Goal: Check status: Check status

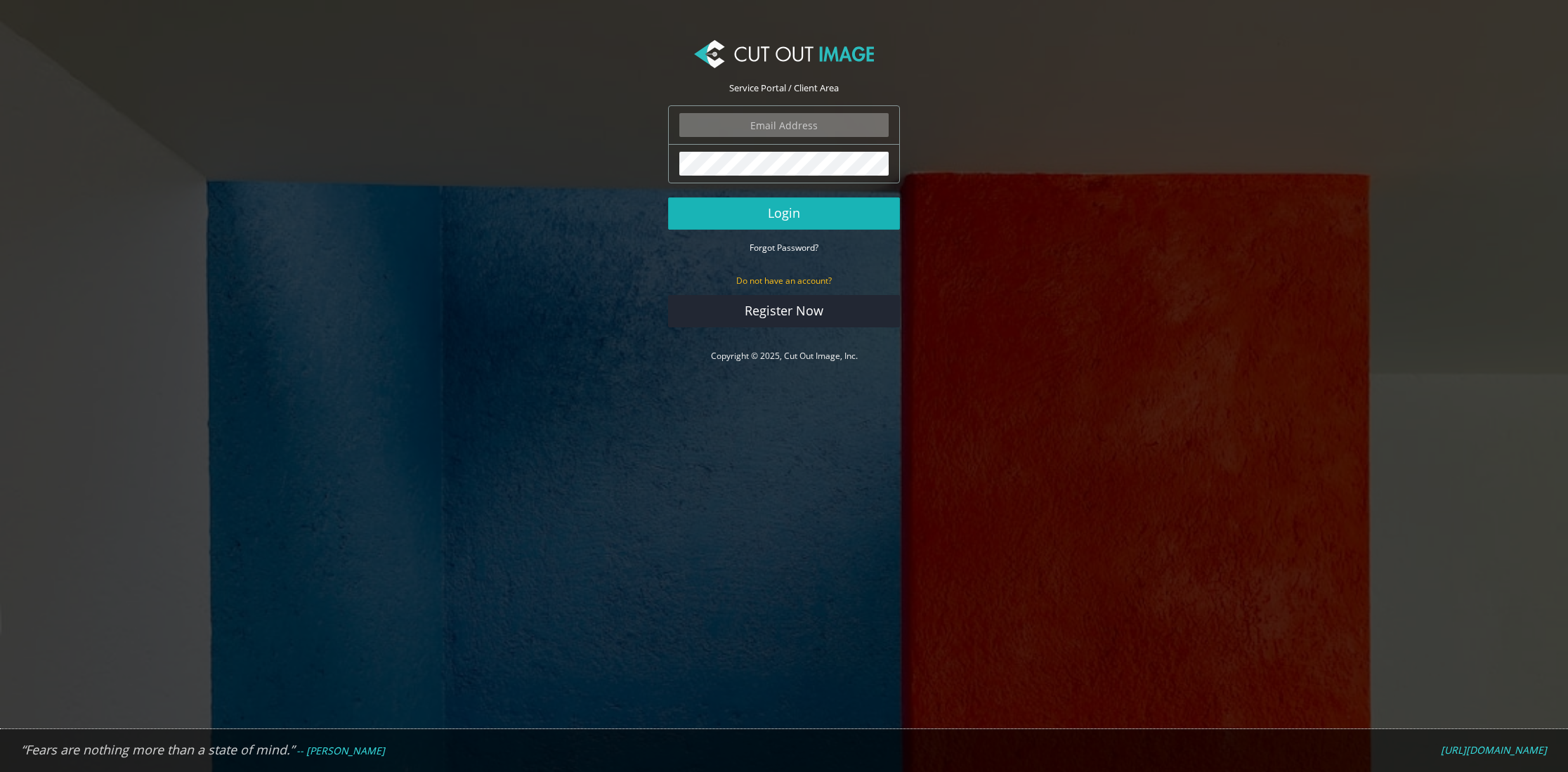
type input "gmc@menhirstudios.com"
click at [783, 218] on button "Login" at bounding box center [784, 214] width 232 height 32
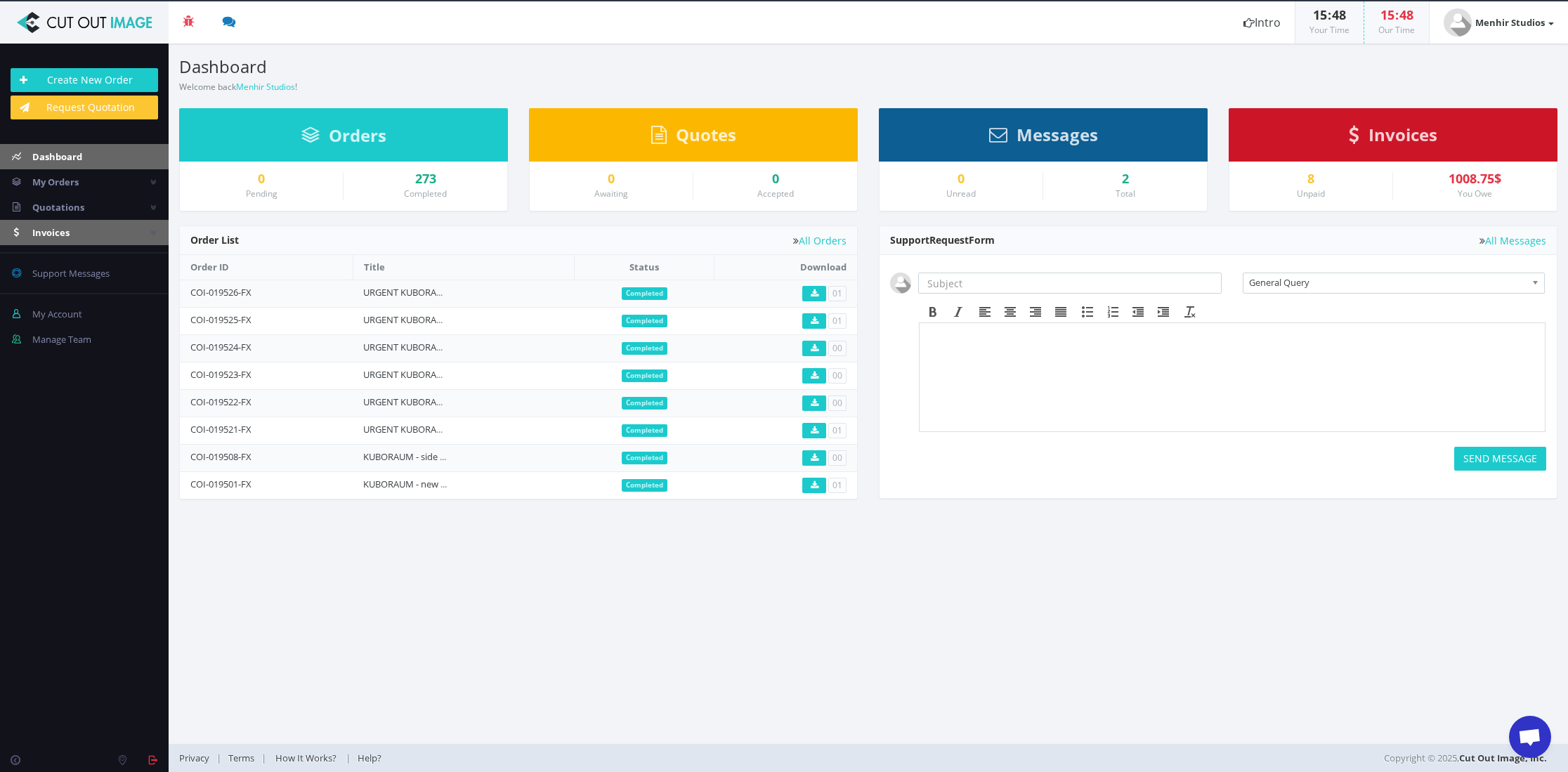
click at [54, 231] on span "Invoices" at bounding box center [51, 233] width 37 height 13
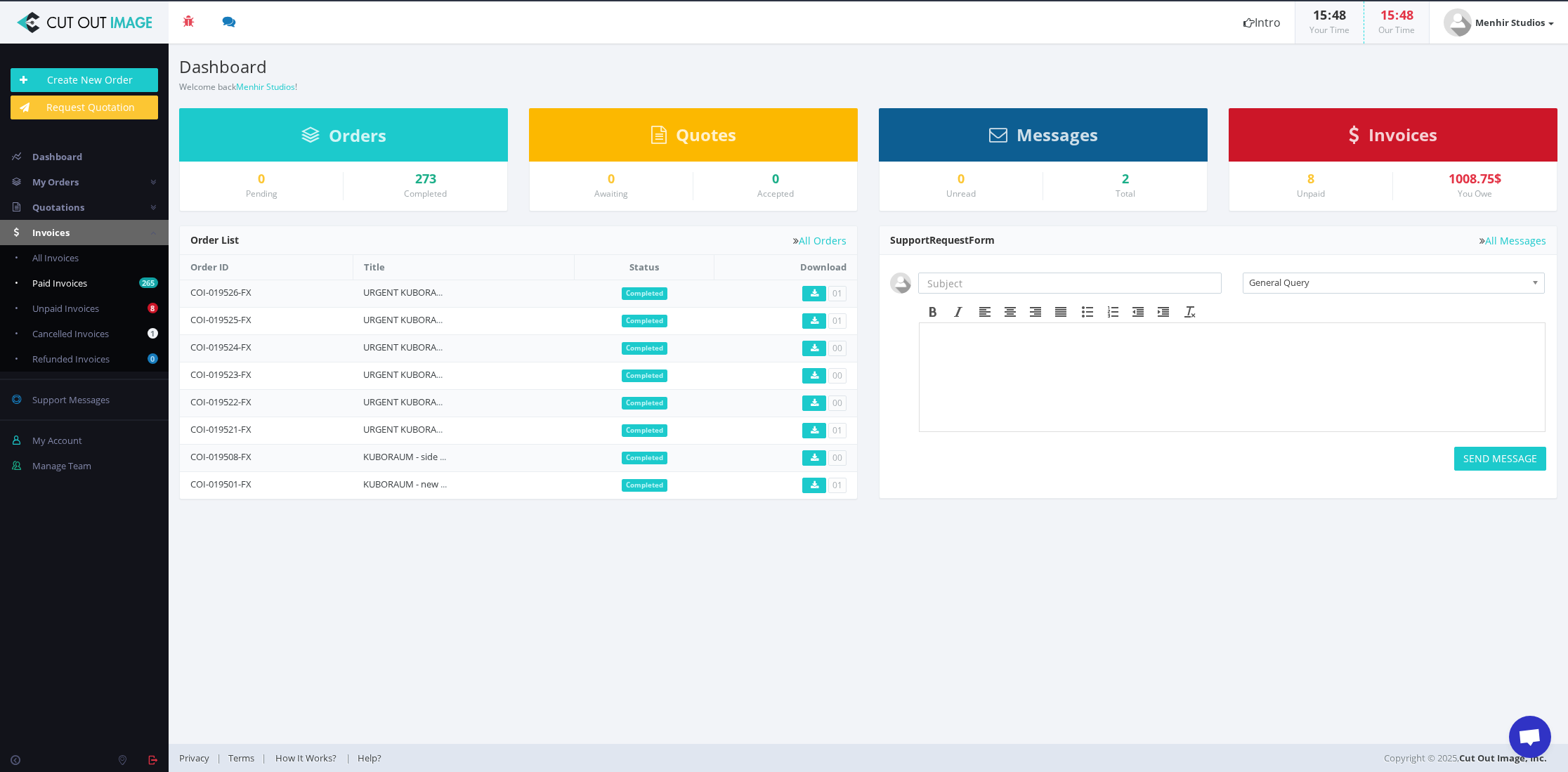
click at [49, 285] on span "Paid Invoices" at bounding box center [59, 282] width 55 height 13
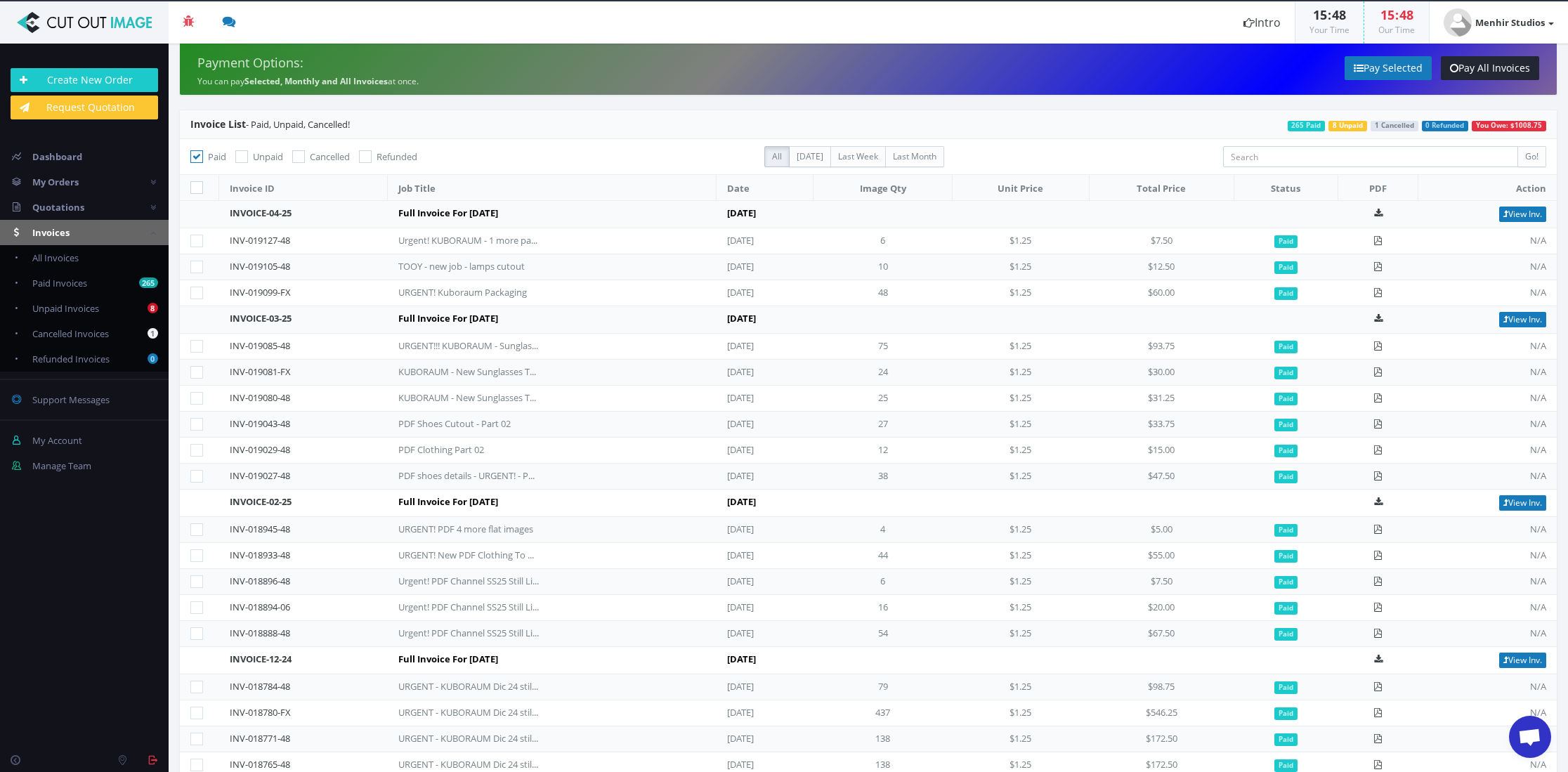
click at [243, 158] on icon at bounding box center [241, 156] width 13 height 13
click at [243, 158] on input "Unpaid" at bounding box center [243, 156] width 9 height 9
checkbox input "true"
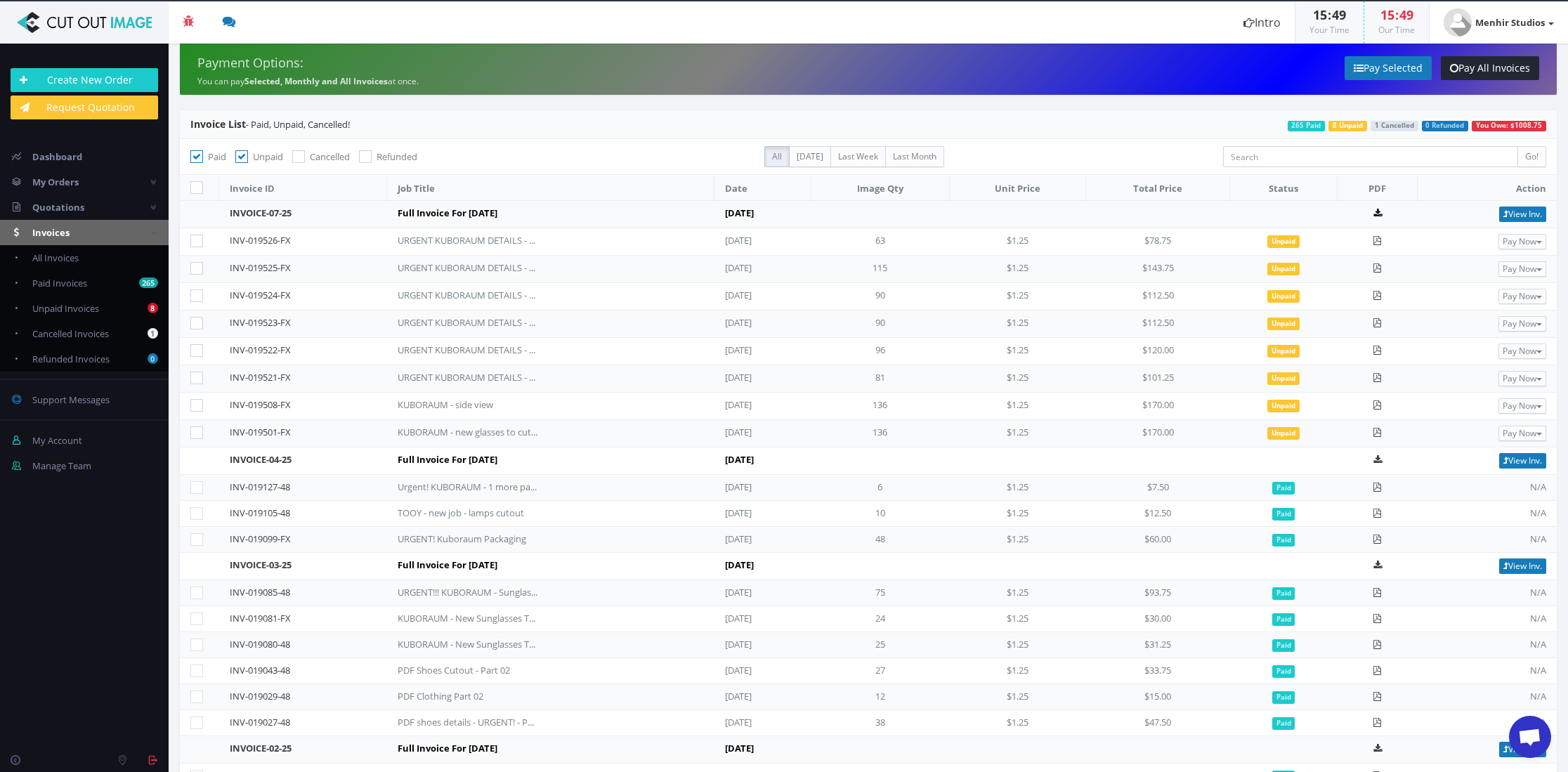
click at [1375, 213] on icon at bounding box center [1378, 213] width 8 height 9
